Goal: Find contact information: Find contact information

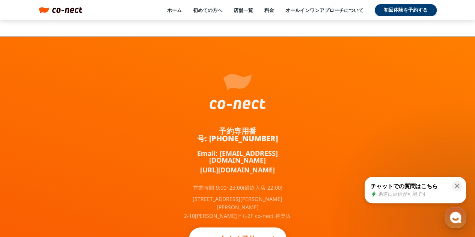
scroll to position [4975, 0]
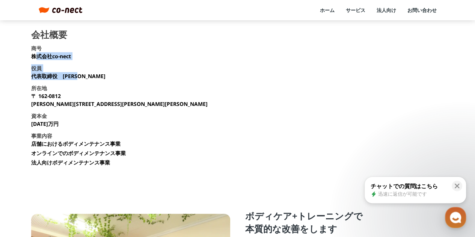
drag, startPoint x: 78, startPoint y: 55, endPoint x: 36, endPoint y: 58, distance: 42.1
click at [36, 58] on section "会社概要 商号 株式会社co-nect 役員 代表取締役　[PERSON_NAME] 所在地 [STREET_ADDRESS][PERSON_NAME][PE…" at bounding box center [237, 101] width 413 height 142
click at [57, 58] on p "株式会社co-nect" at bounding box center [51, 56] width 40 height 8
drag, startPoint x: 78, startPoint y: 56, endPoint x: 32, endPoint y: 57, distance: 46.6
click at [32, 57] on section "会社概要 商号 株式会社co-nect 役員 代表取締役　[PERSON_NAME] 所在地 [STREET_ADDRESS][PERSON_NAME][PE…" at bounding box center [237, 101] width 413 height 142
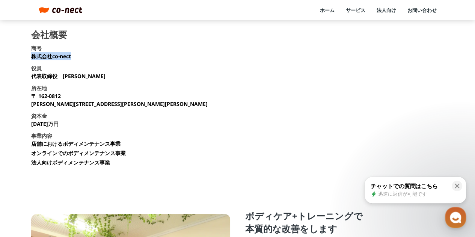
copy p "株式会社co-nect"
click at [423, 12] on link "お問い合わせ" at bounding box center [421, 10] width 29 height 7
